Goal: Obtain resource: Download file/media

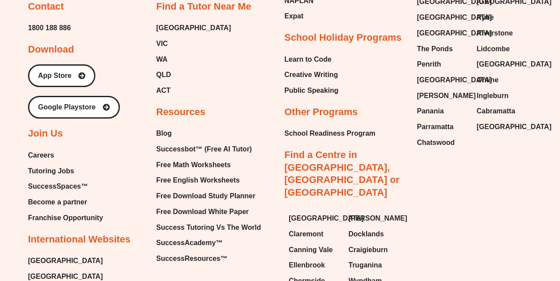
scroll to position [3636, 0]
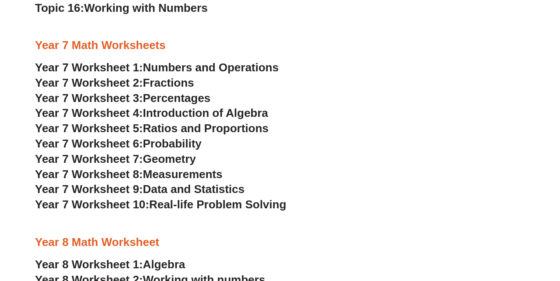
scroll to position [2635, 0]
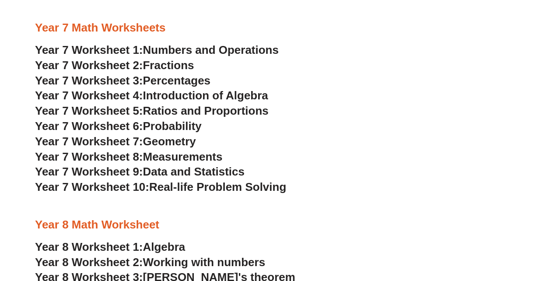
click at [121, 83] on span "Year 7 Worksheet 3:" at bounding box center [89, 80] width 108 height 13
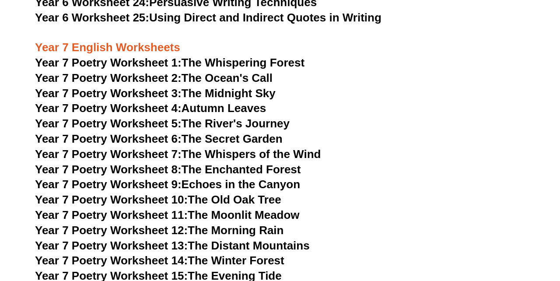
scroll to position [5623, 0]
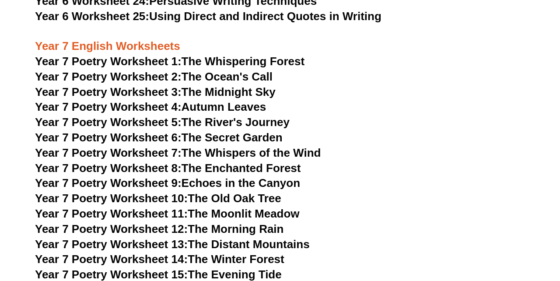
click at [252, 55] on link "Year 7 Poetry Worksheet 1: The Whispering Forest" at bounding box center [169, 61] width 269 height 13
